Goal: Information Seeking & Learning: Learn about a topic

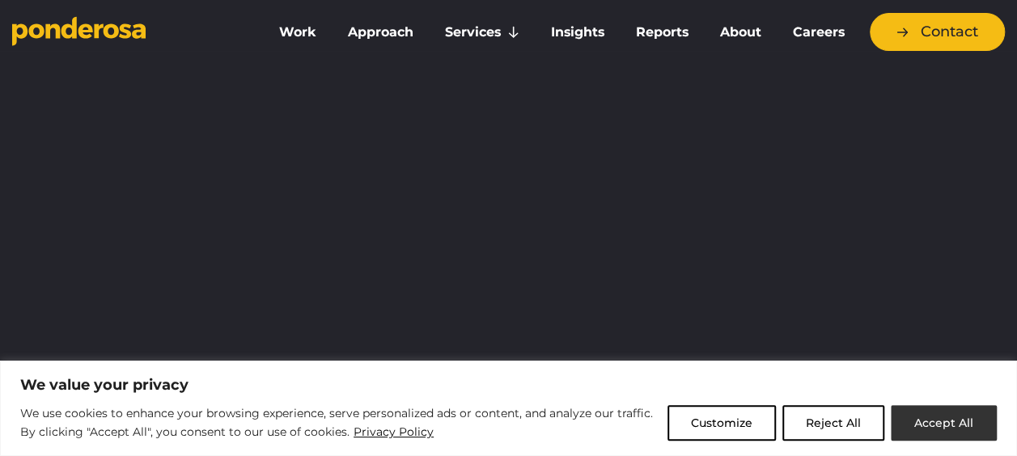
click at [905, 426] on button "Accept All" at bounding box center [944, 423] width 106 height 36
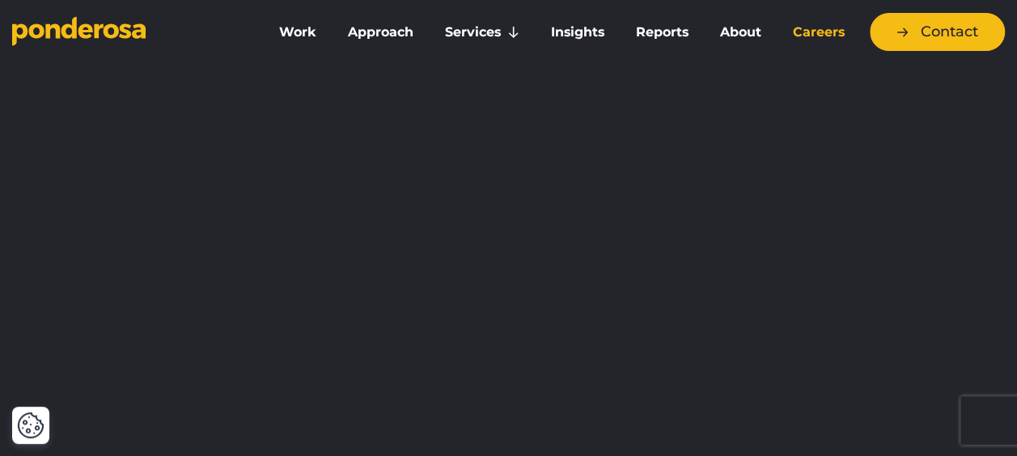
click at [799, 34] on link "Careers" at bounding box center [818, 32] width 77 height 34
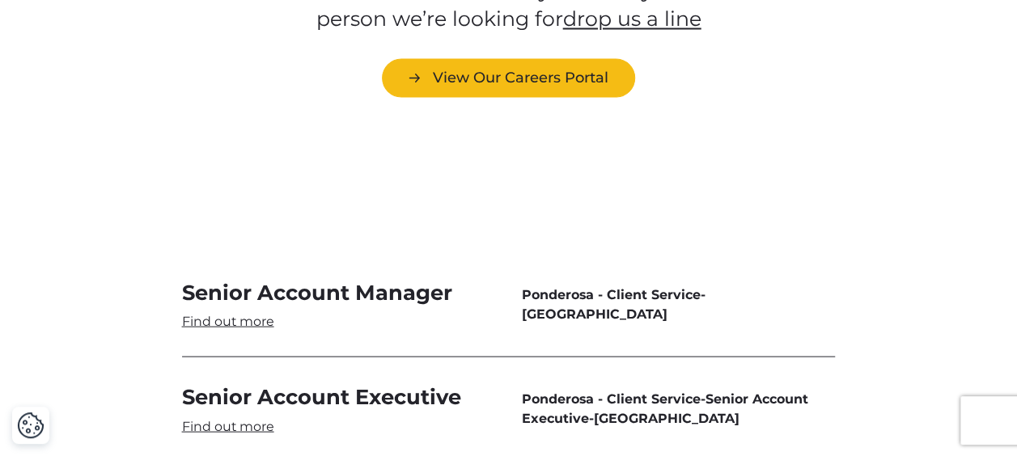
scroll to position [4678, 0]
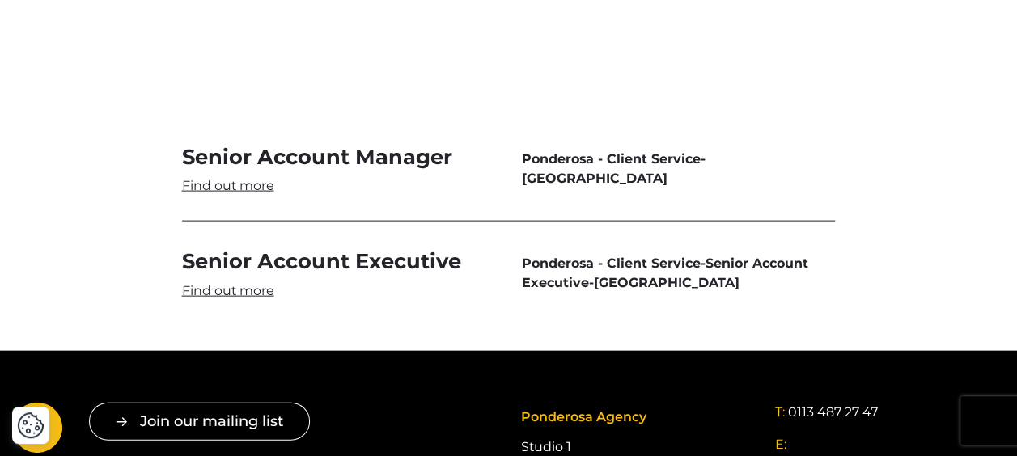
click at [234, 299] on link "Senior Account Executive" at bounding box center [339, 274] width 314 height 52
click at [301, 176] on link "Senior Account Manager" at bounding box center [339, 169] width 314 height 52
